Goal: Transaction & Acquisition: Register for event/course

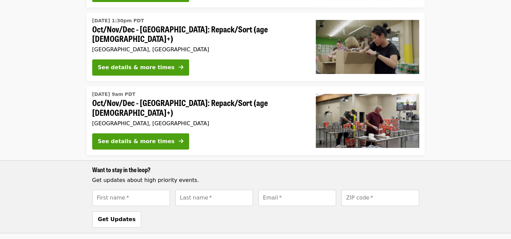
scroll to position [139, 0]
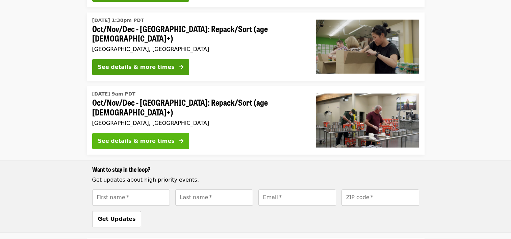
click at [103, 134] on button "See details & more times" at bounding box center [140, 141] width 97 height 16
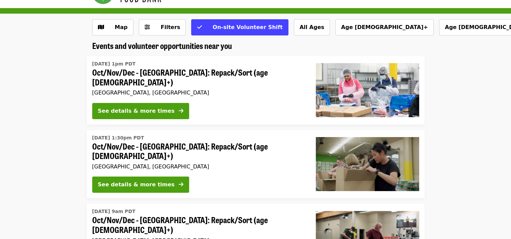
scroll to position [18, 0]
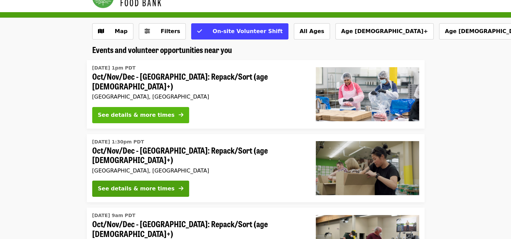
click at [96, 108] on button "See details & more times" at bounding box center [140, 115] width 97 height 16
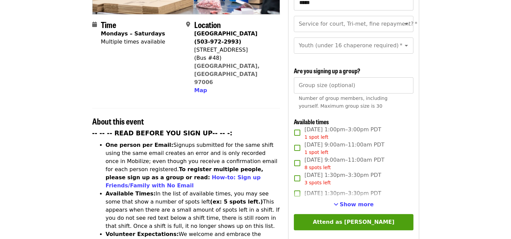
scroll to position [160, 0]
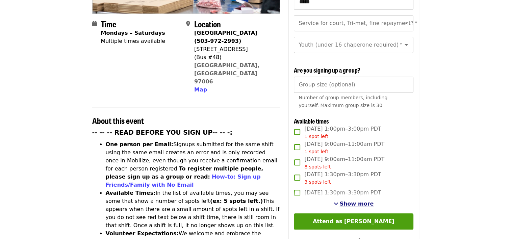
click at [359, 200] on span "Show more" at bounding box center [357, 203] width 34 height 6
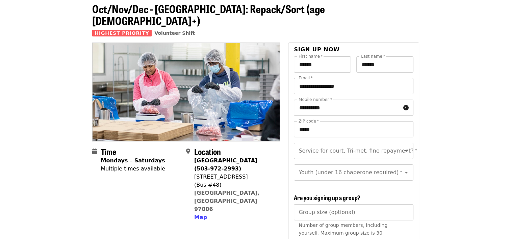
scroll to position [0, 0]
